Goal: Browse casually: Explore the website without a specific task or goal

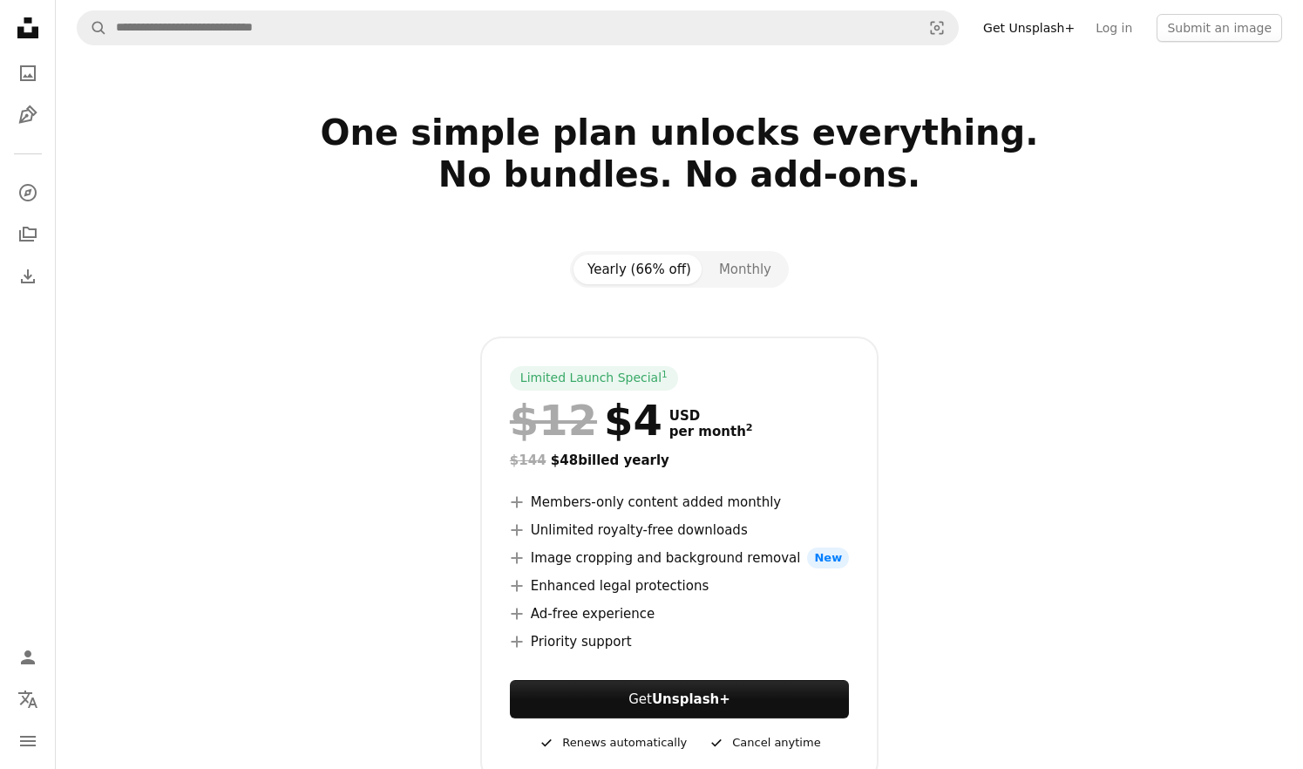
click at [42, 38] on icon "Unsplash logo Unsplash Home" at bounding box center [27, 27] width 35 height 35
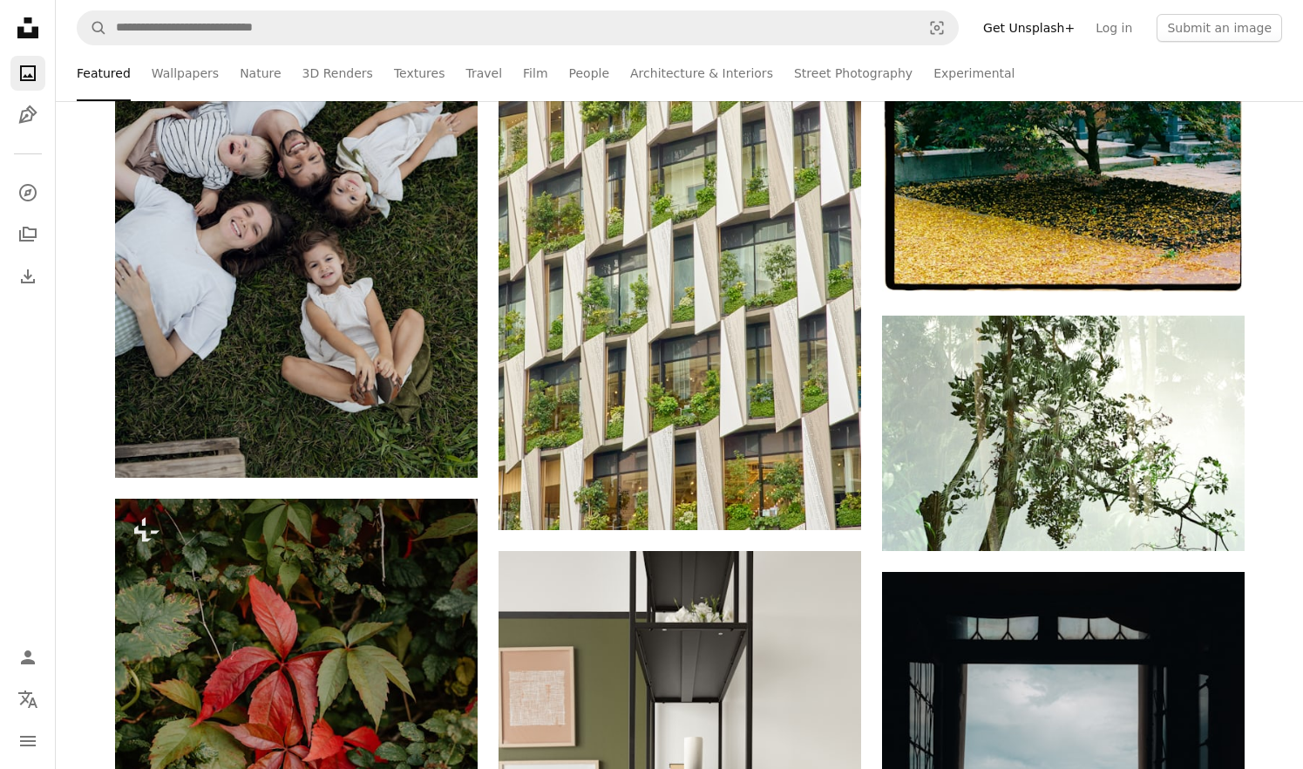
scroll to position [2289, 0]
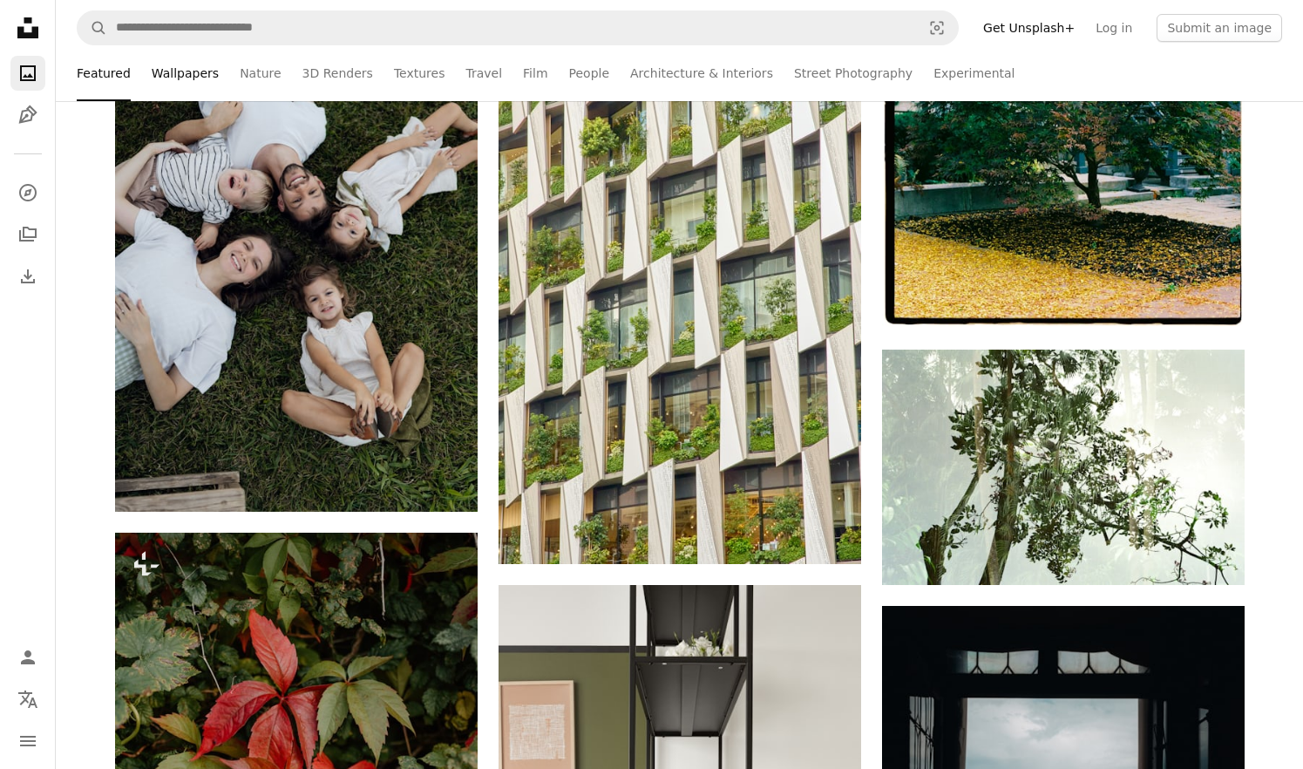
click at [186, 86] on link "Wallpapers" at bounding box center [185, 73] width 67 height 56
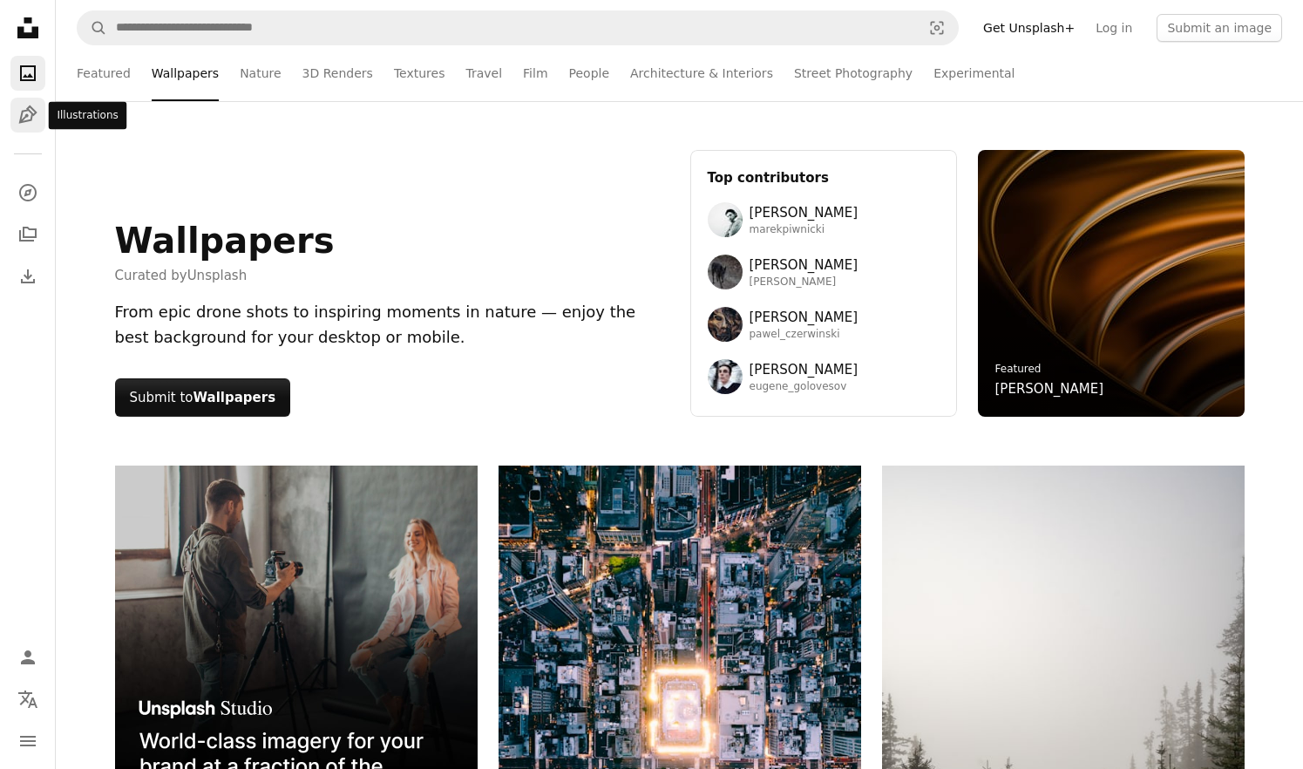
click at [29, 122] on icon "Pen Tool" at bounding box center [27, 115] width 21 height 21
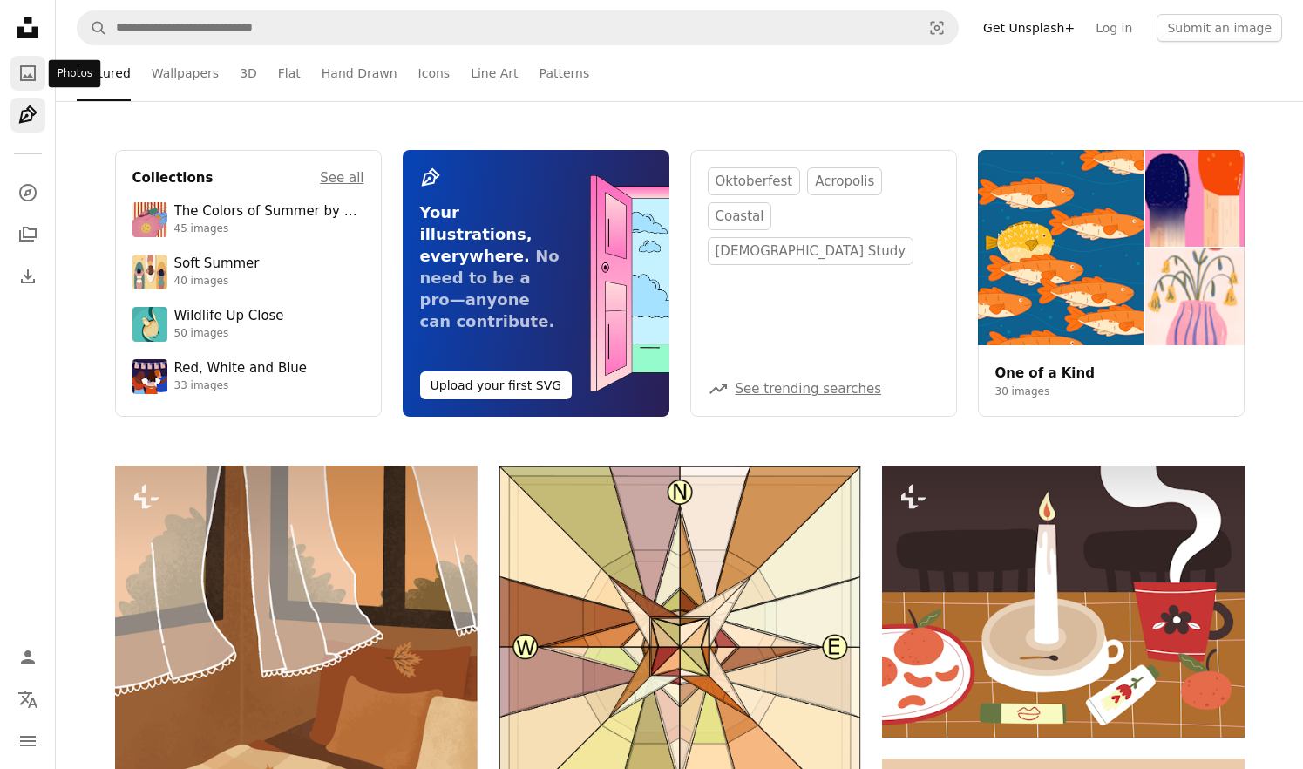
click at [30, 82] on icon "A photo" at bounding box center [27, 73] width 21 height 21
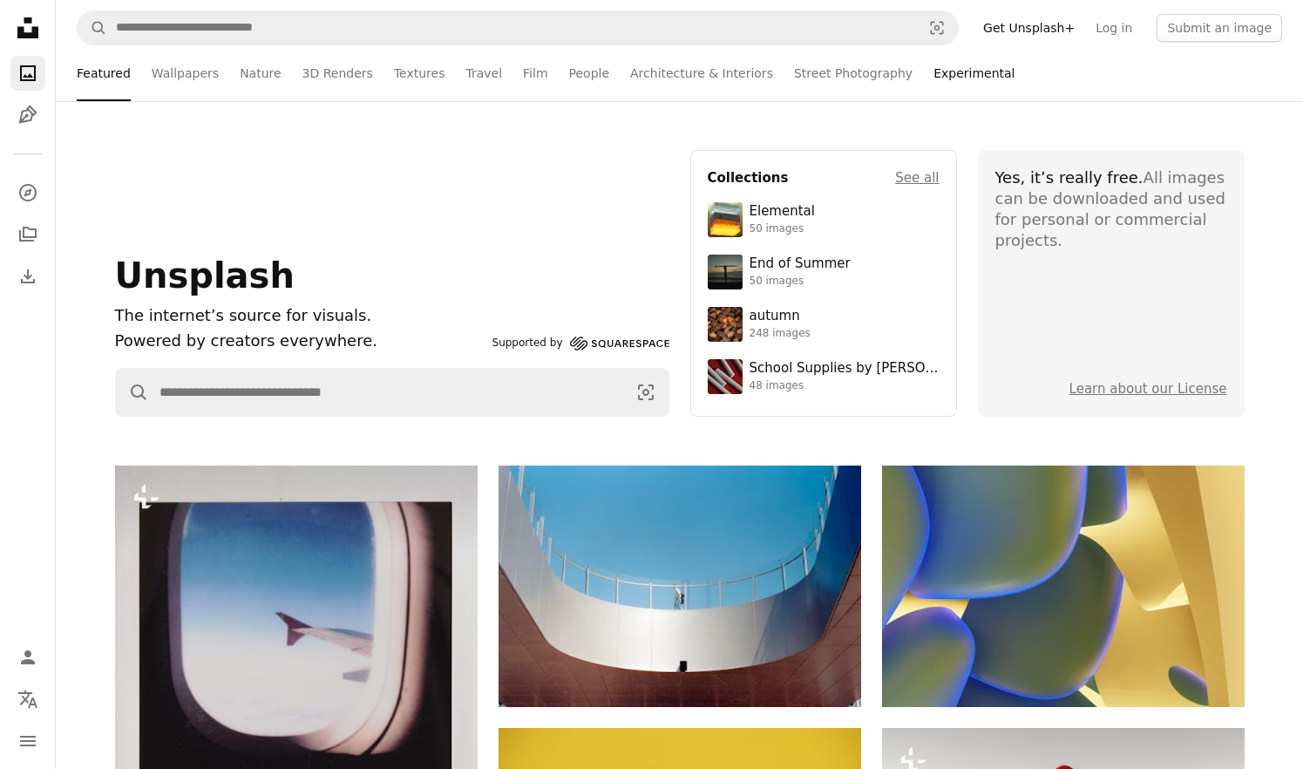
click at [934, 80] on link "Experimental" at bounding box center [974, 73] width 81 height 56
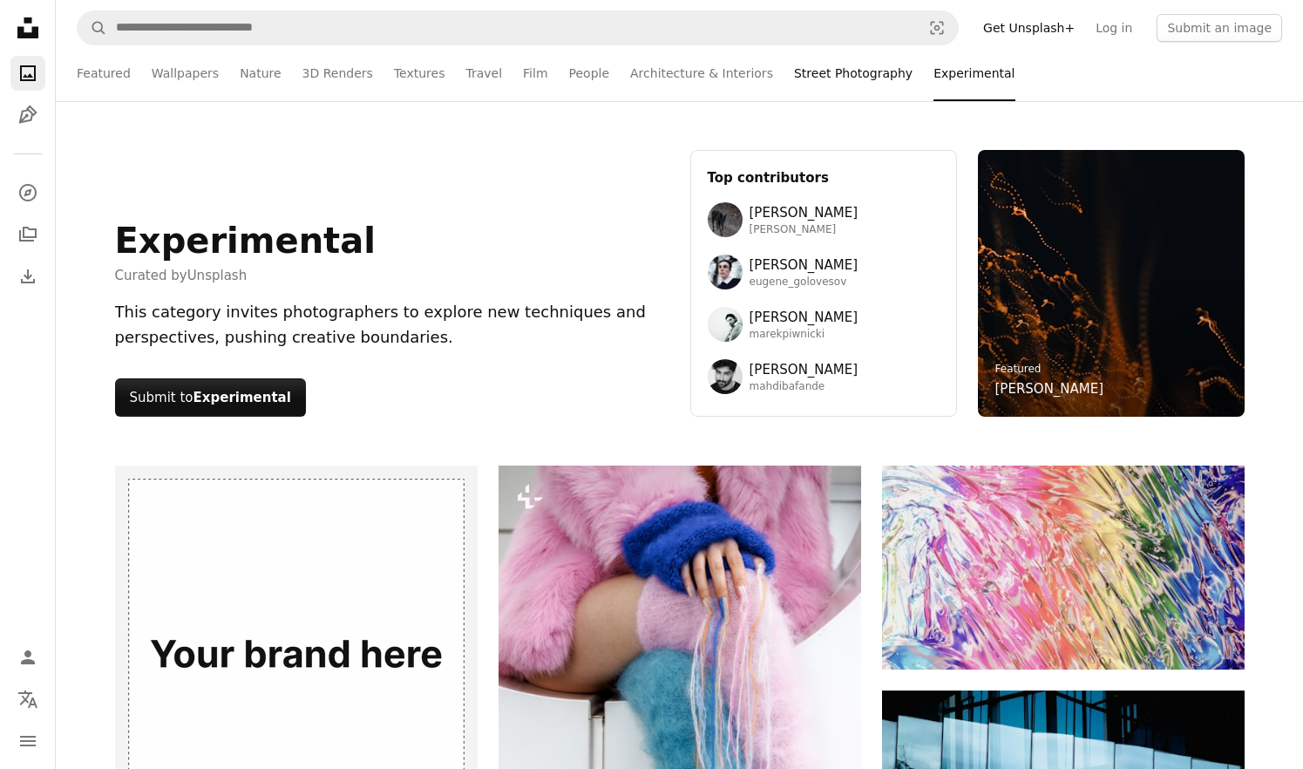
click at [806, 65] on link "Street Photography" at bounding box center [853, 73] width 119 height 56
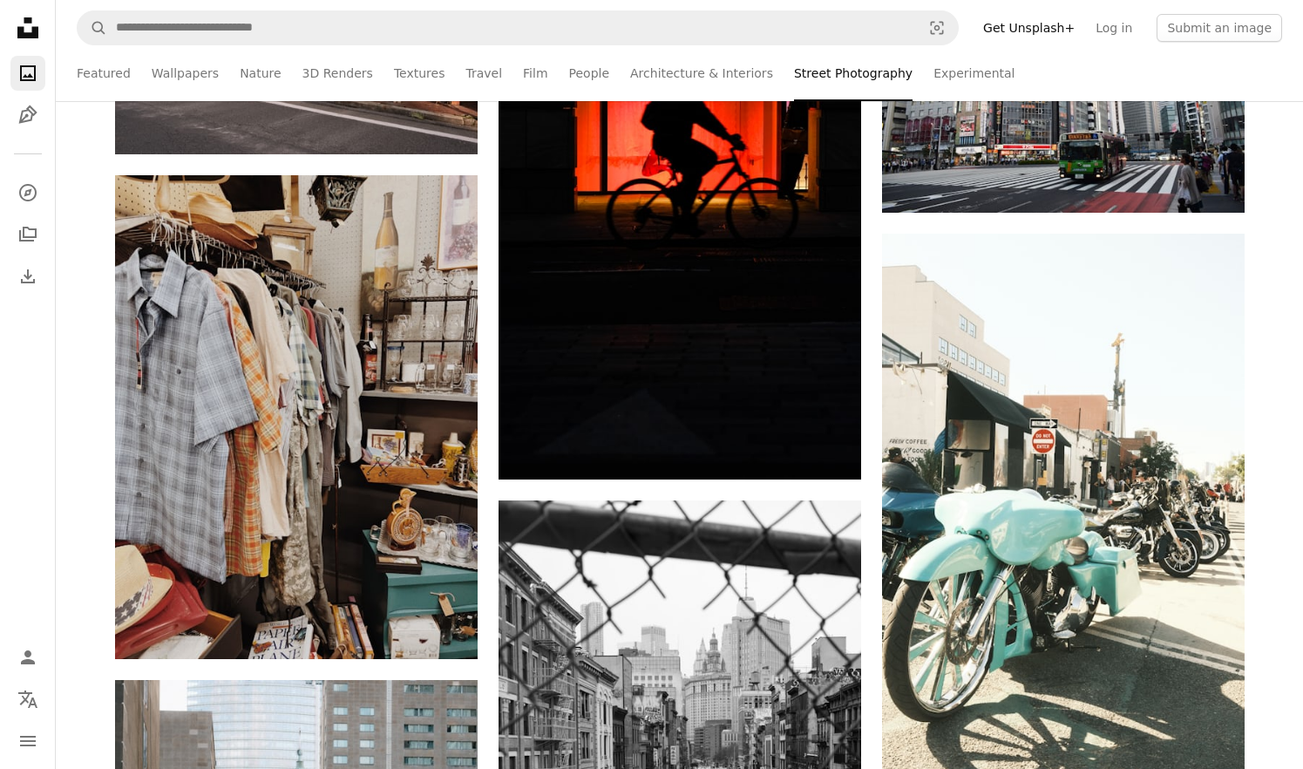
scroll to position [1832, 0]
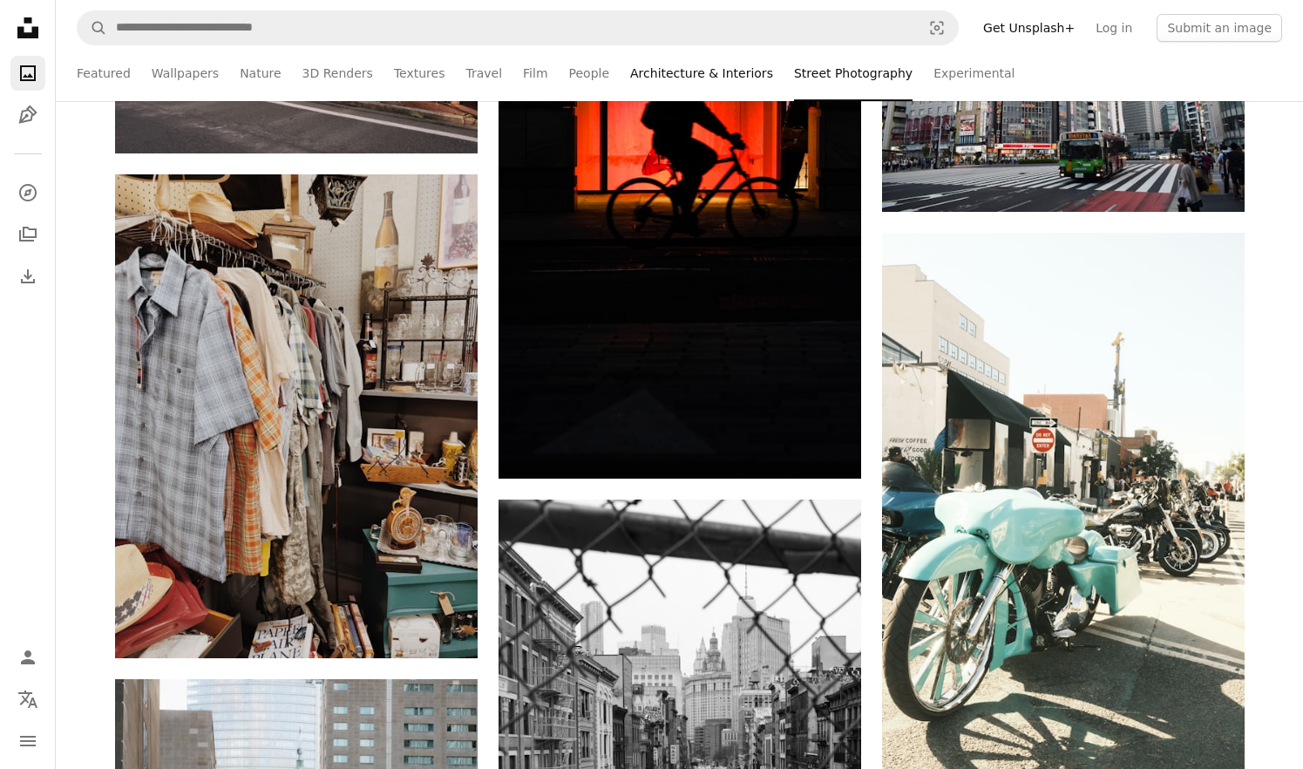
click at [686, 73] on link "Architecture & Interiors" at bounding box center [701, 73] width 143 height 56
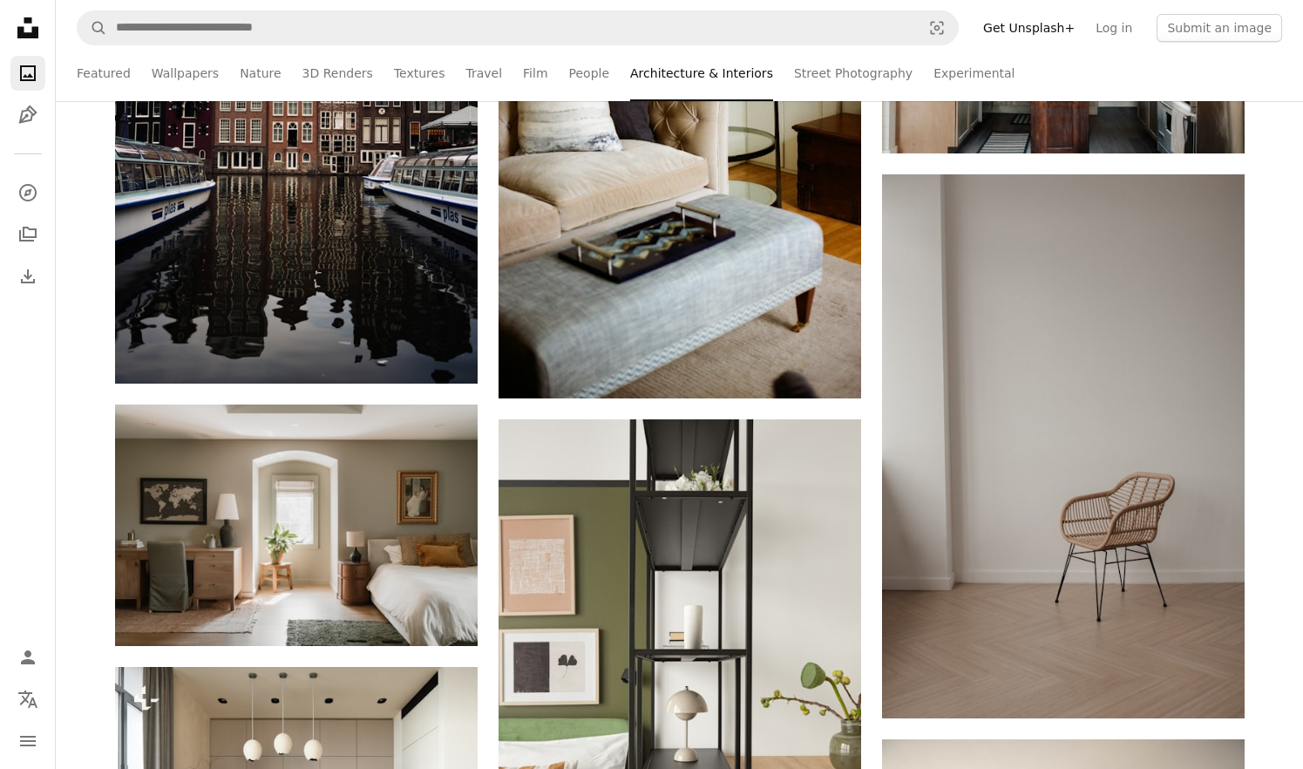
scroll to position [2504, 0]
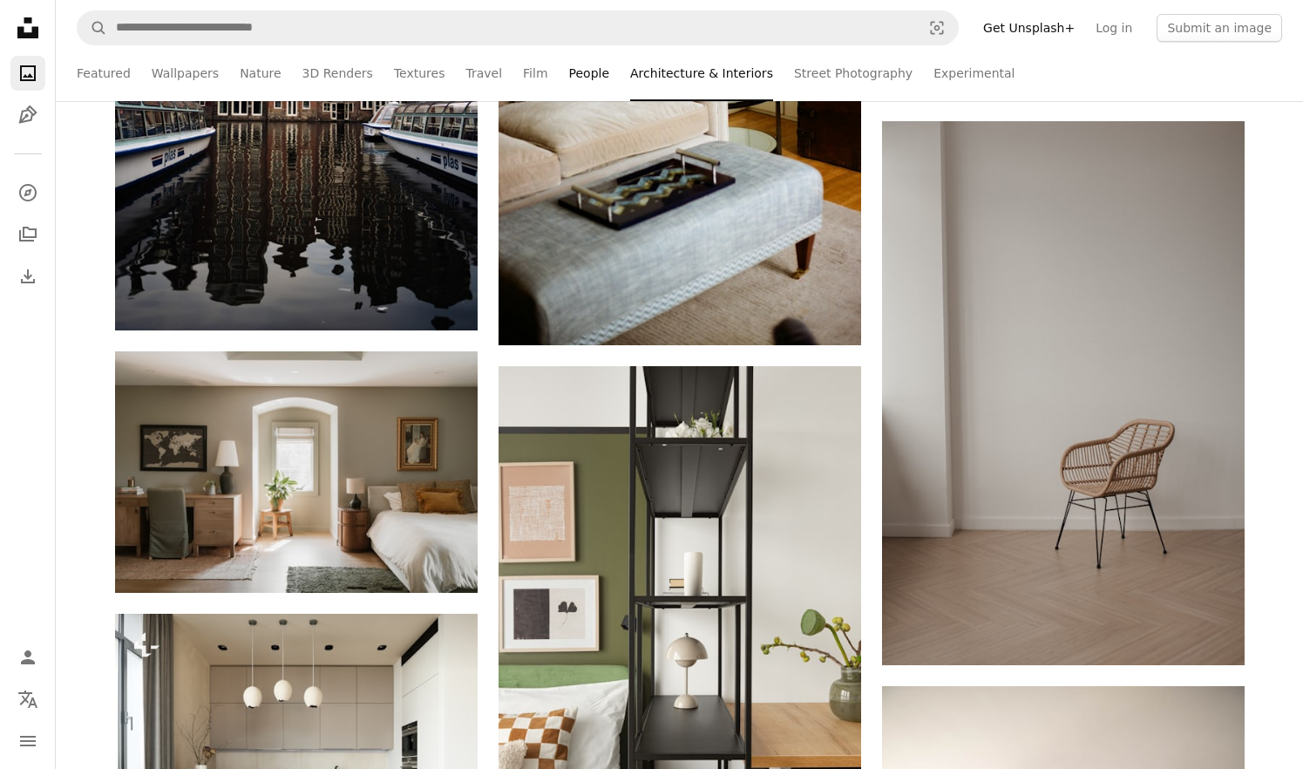
click at [574, 85] on link "People" at bounding box center [589, 73] width 41 height 56
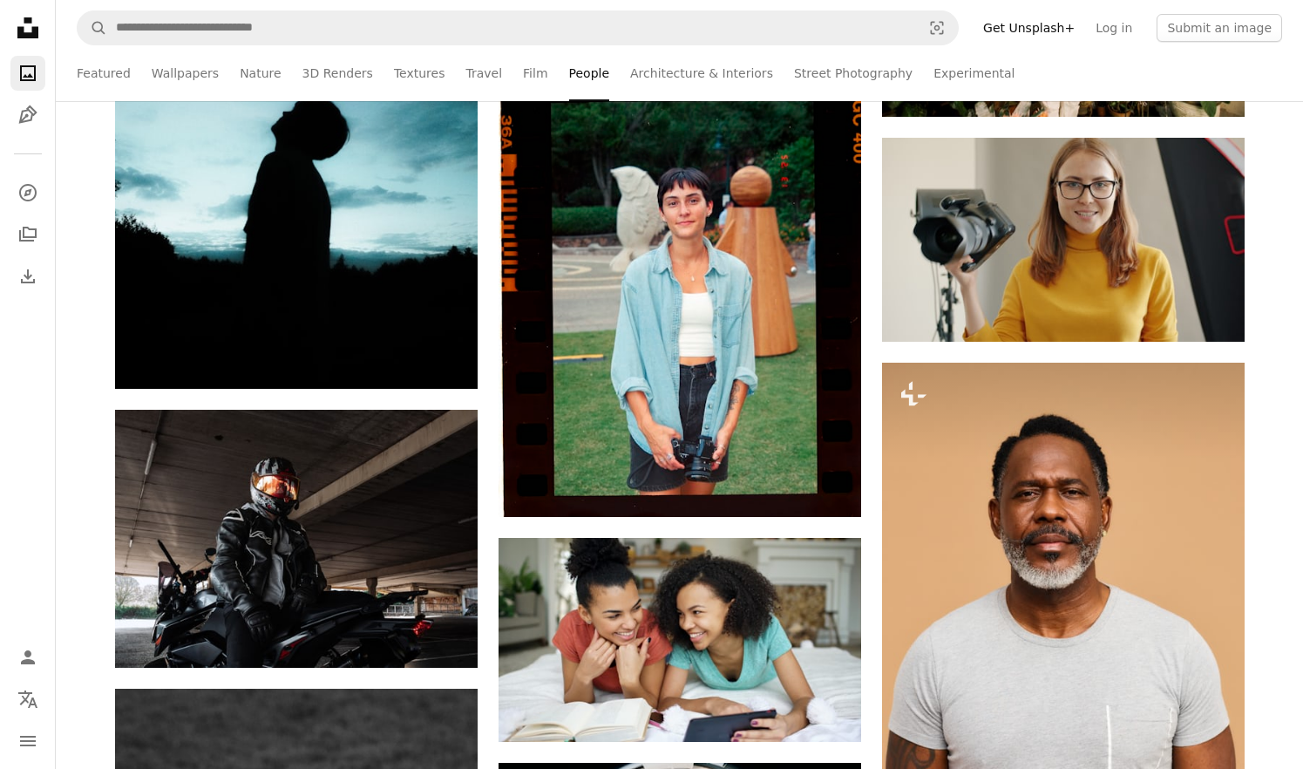
scroll to position [2281, 0]
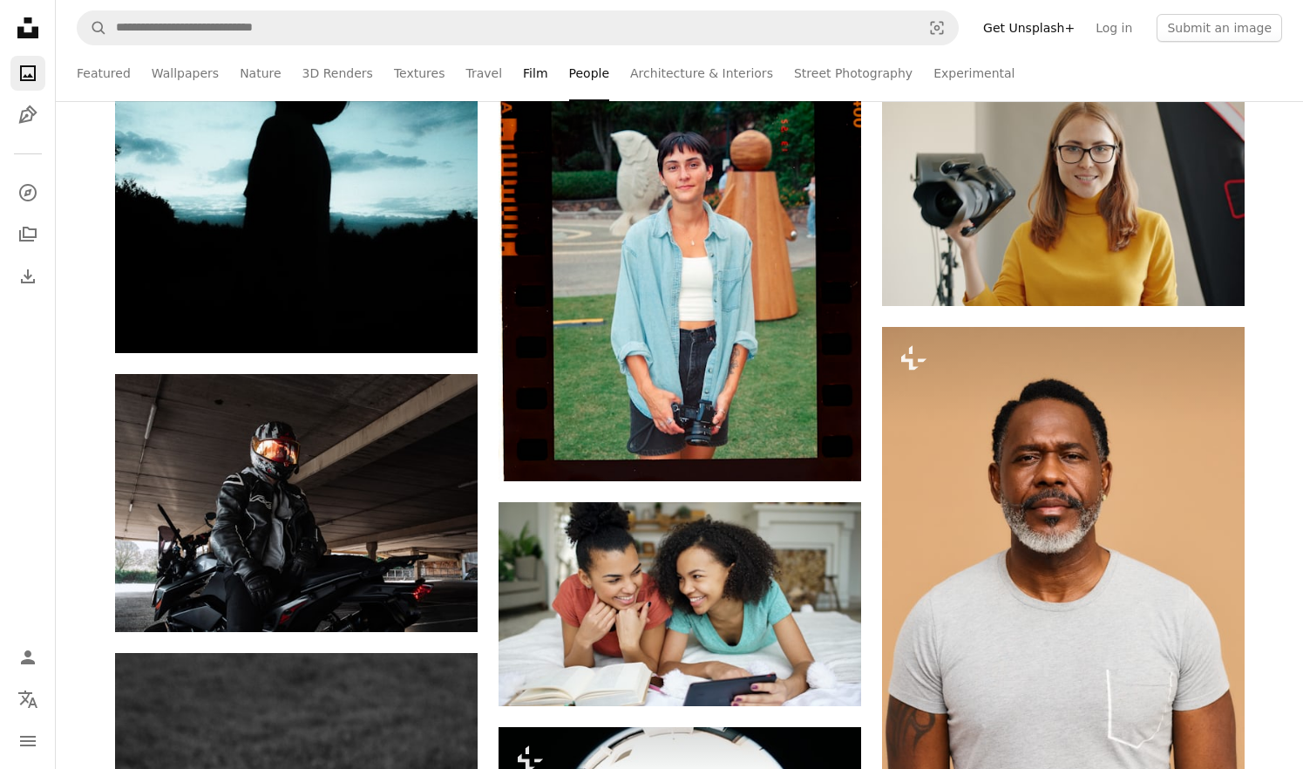
click at [523, 73] on link "Film" at bounding box center [535, 73] width 24 height 56
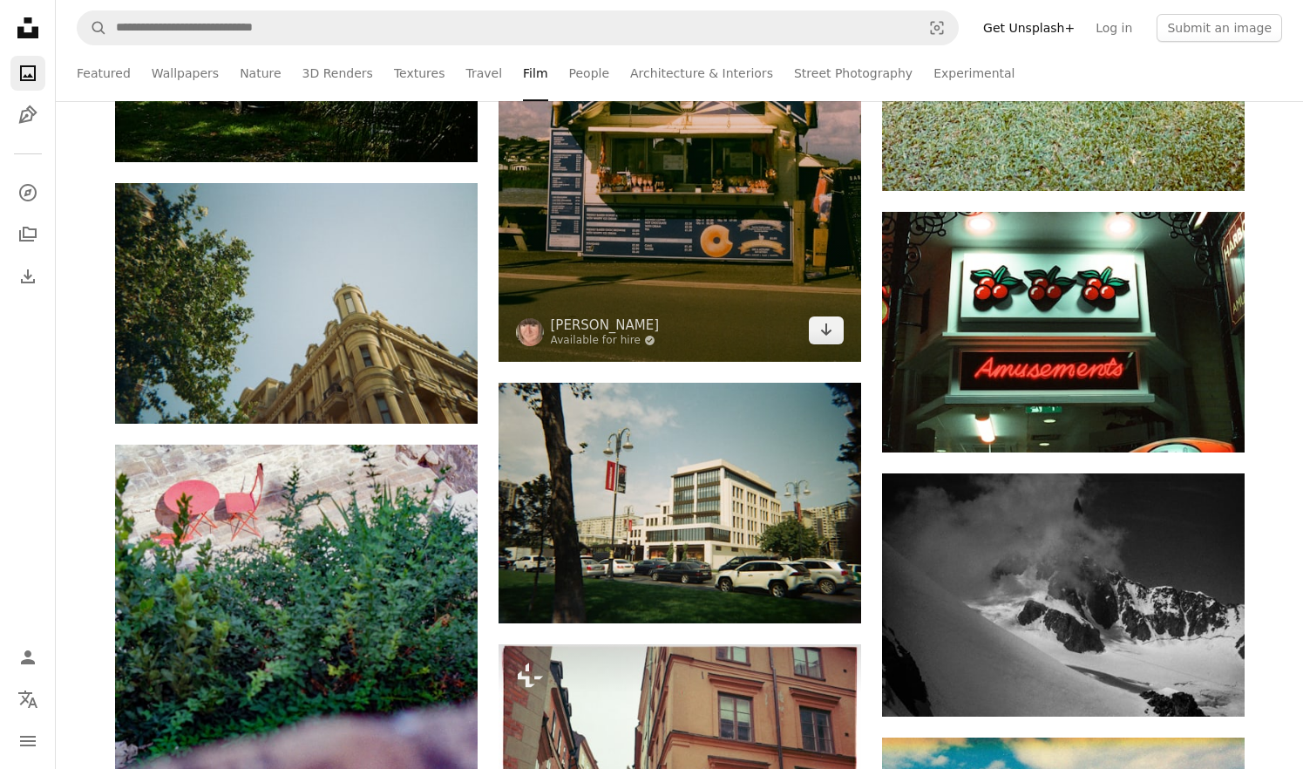
scroll to position [1297, 0]
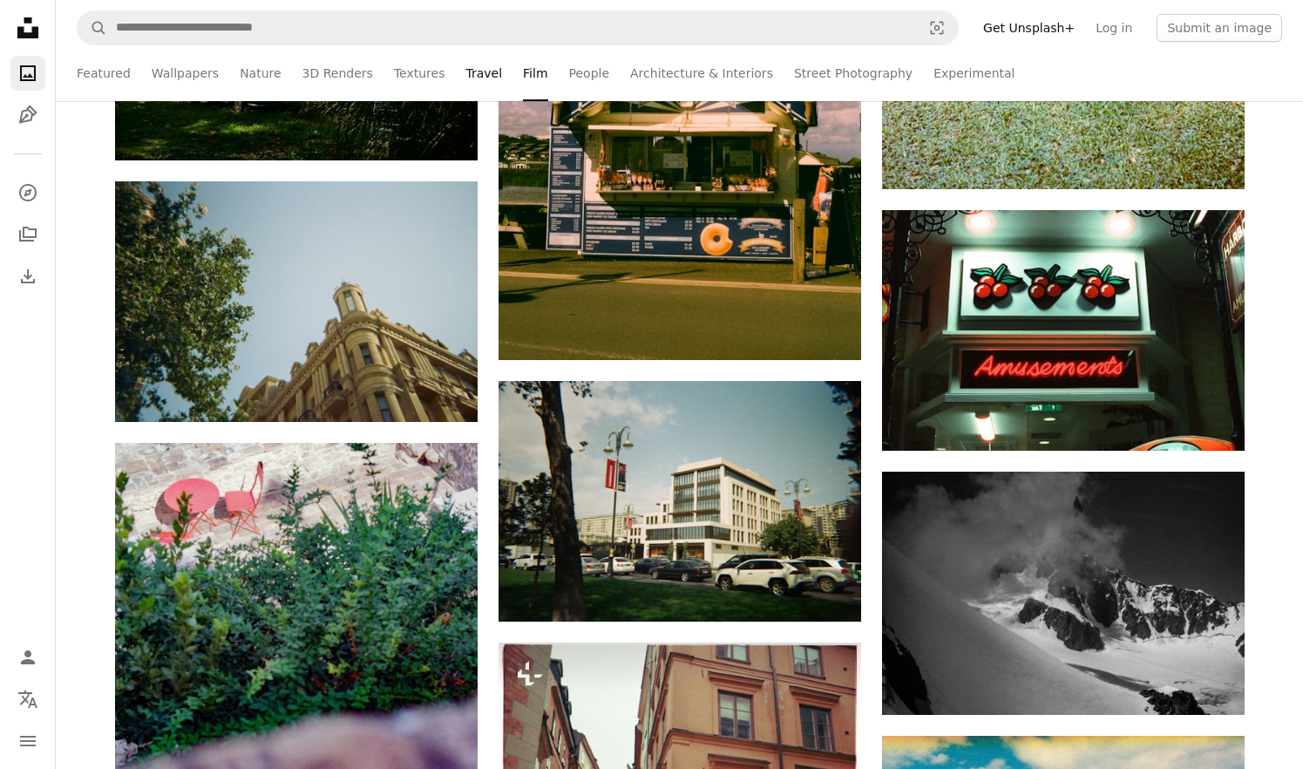
click at [479, 85] on link "Travel" at bounding box center [484, 73] width 37 height 56
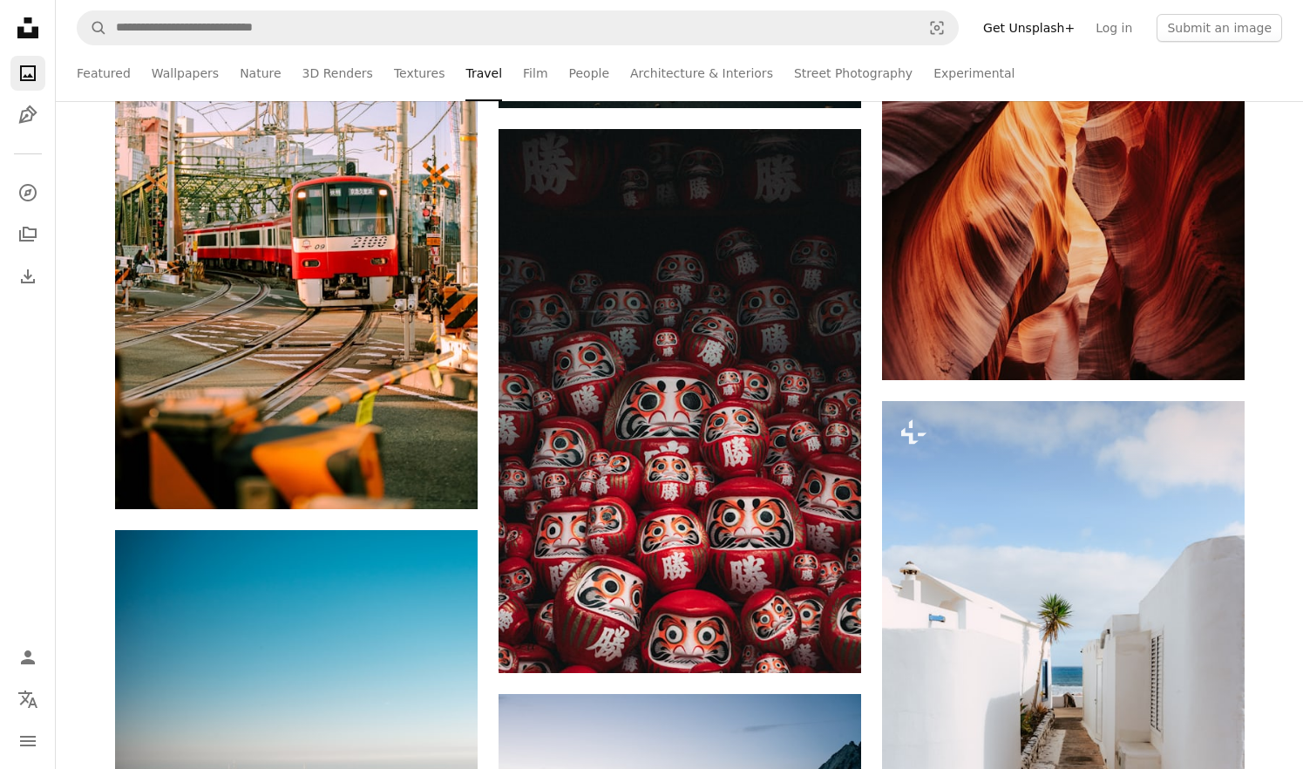
scroll to position [2330, 0]
